Goal: Navigation & Orientation: Find specific page/section

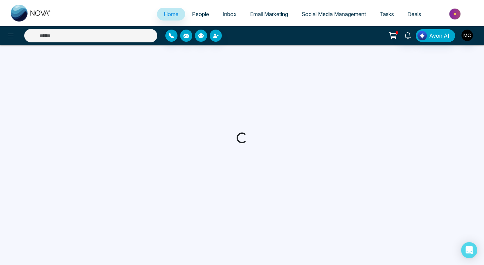
select select "*"
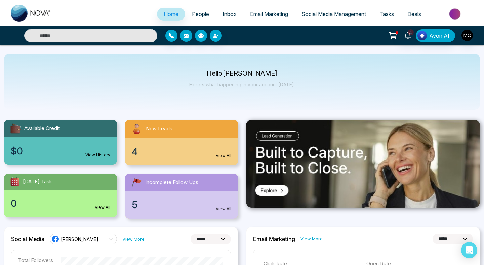
click at [163, 152] on div "4 View All" at bounding box center [181, 152] width 113 height 28
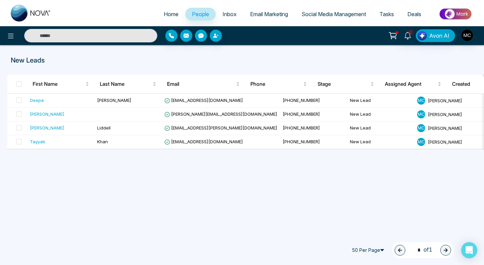
click at [165, 15] on span "Home" at bounding box center [171, 14] width 15 height 7
select select "*"
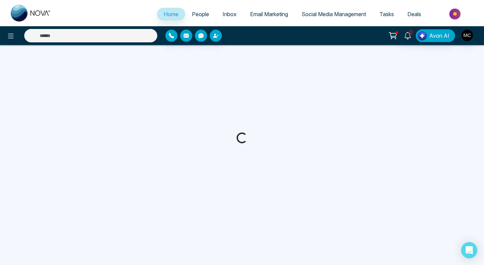
select select "*"
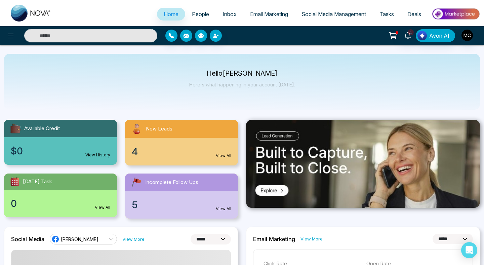
click at [195, 136] on div "New Leads" at bounding box center [181, 129] width 113 height 18
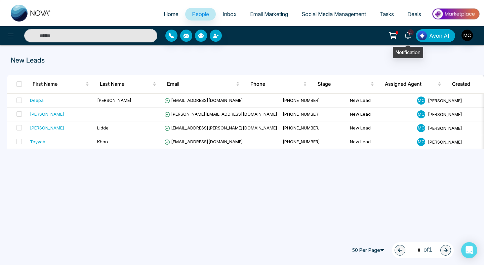
click at [411, 36] on icon at bounding box center [407, 35] width 7 height 7
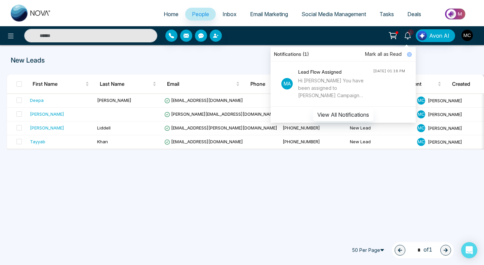
click at [347, 86] on div "Hi [PERSON_NAME] You have been assigned to [PERSON_NAME] Campaign [DATE], start…" at bounding box center [335, 88] width 75 height 22
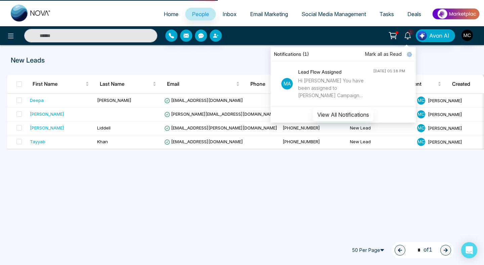
select select "*"
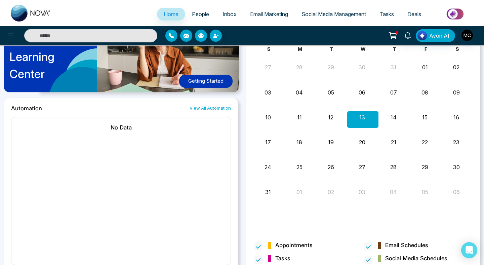
scroll to position [544, 0]
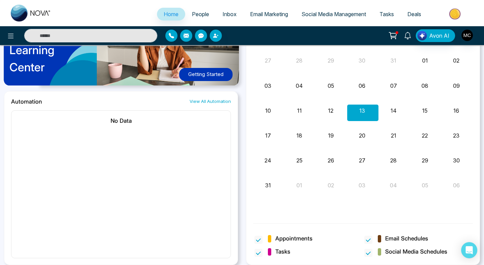
click at [408, 32] on icon at bounding box center [407, 35] width 7 height 7
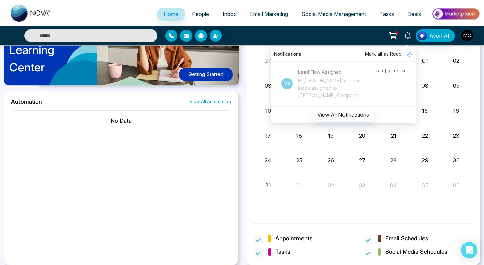
click at [361, 87] on div "Hi [PERSON_NAME] You have been assigned to [PERSON_NAME] Campaign [DATE], start…" at bounding box center [335, 88] width 75 height 22
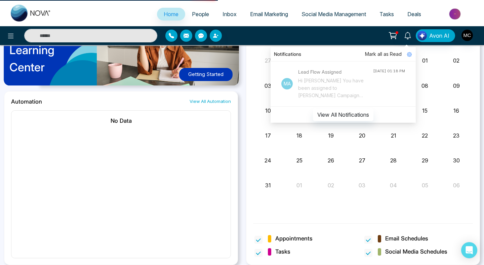
scroll to position [0, 0]
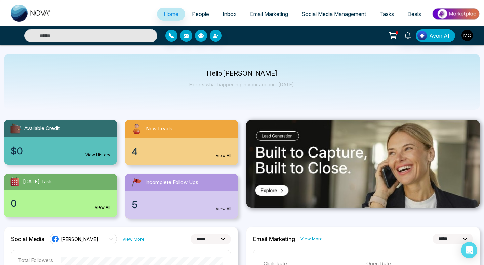
click at [396, 38] on circle at bounding box center [395, 38] width 1 height 1
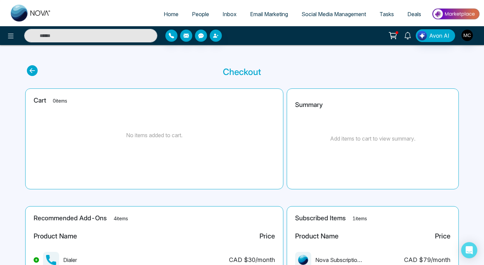
click at [407, 37] on icon at bounding box center [407, 35] width 6 height 7
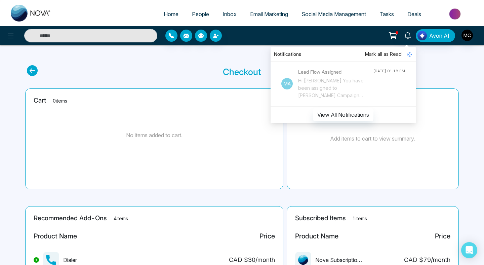
drag, startPoint x: 359, startPoint y: 78, endPoint x: 317, endPoint y: 63, distance: 44.6
click at [349, 76] on div "Lead Flow Assigned Hi [PERSON_NAME] You have been assigned to [PERSON_NAME] Cam…" at bounding box center [335, 83] width 75 height 31
select select "*"
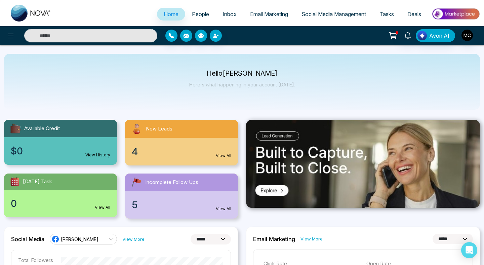
click at [172, 135] on div "New Leads" at bounding box center [181, 129] width 113 height 18
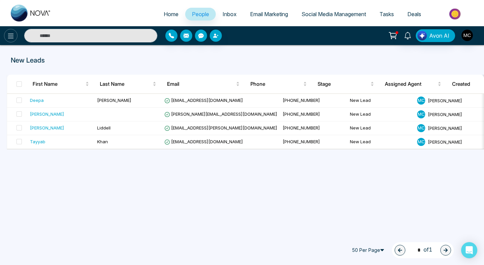
click at [11, 38] on icon at bounding box center [11, 36] width 8 height 8
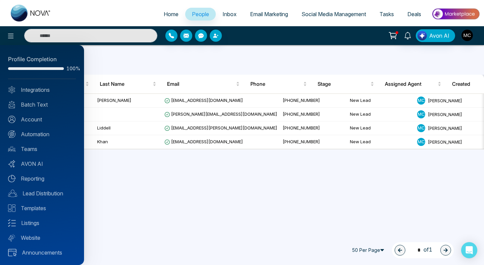
click at [173, 15] on div at bounding box center [242, 132] width 484 height 265
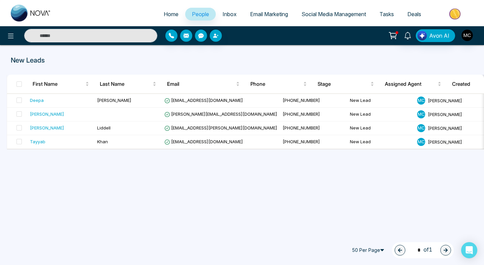
click at [167, 13] on span "Home" at bounding box center [171, 14] width 15 height 7
select select "*"
